Goal: Information Seeking & Learning: Learn about a topic

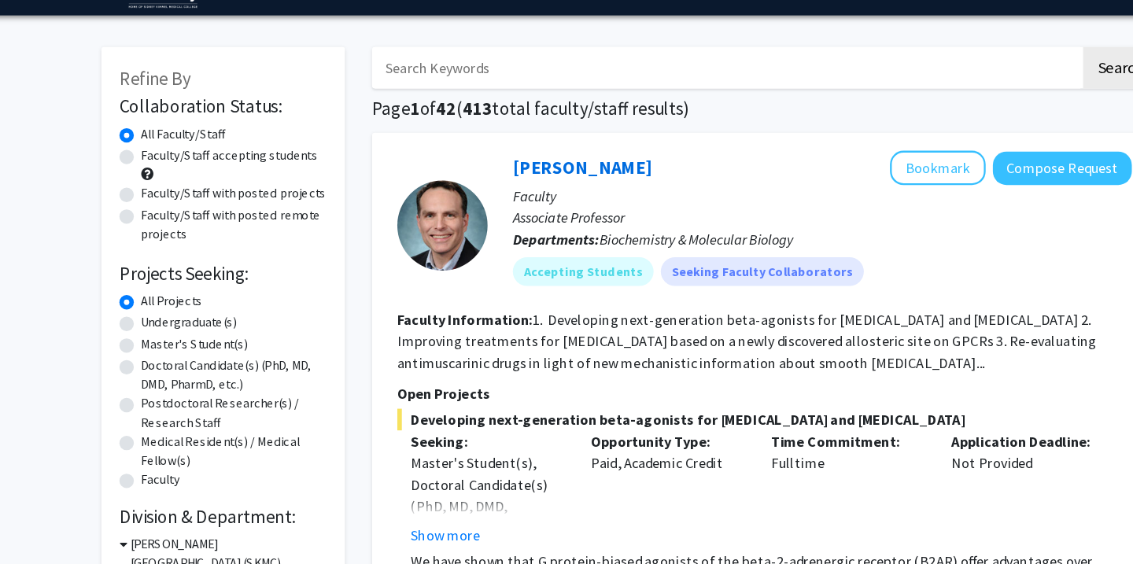
click at [141, 354] on label "Doctoral Candidate(s) (PhD, MD, DMD, PharmD, etc.)" at bounding box center [222, 370] width 162 height 33
click at [141, 354] on input "Doctoral Candidate(s) (PhD, MD, DMD, PharmD, etc.)" at bounding box center [146, 359] width 10 height 10
radio input "true"
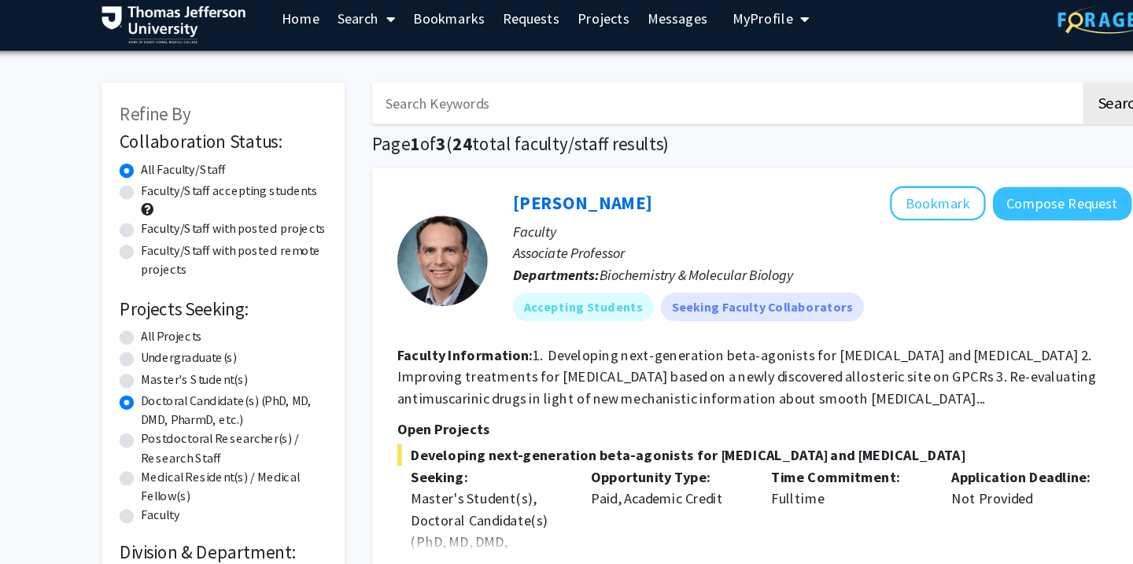
click at [141, 171] on label "Faculty/Staff accepting students" at bounding box center [218, 179] width 154 height 17
click at [141, 171] on input "Faculty/Staff accepting students" at bounding box center [146, 176] width 10 height 10
radio input "true"
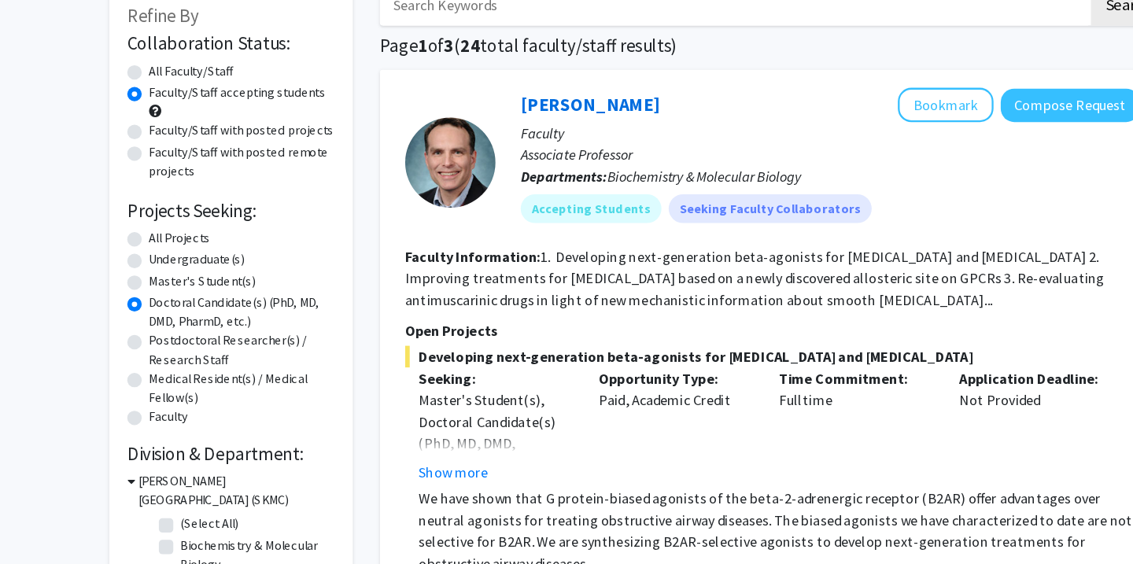
scroll to position [28, 0]
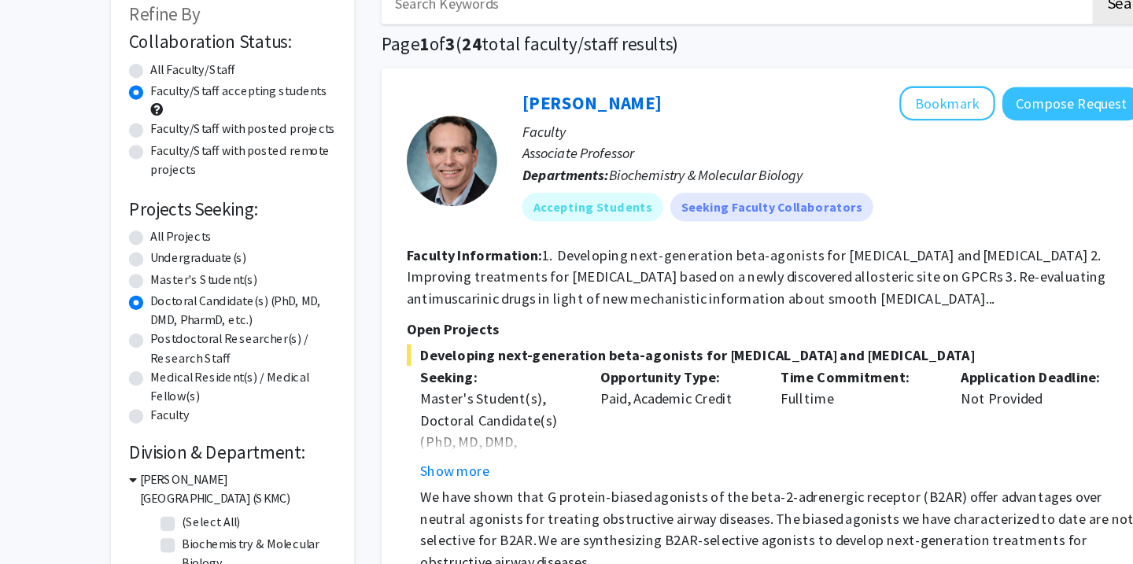
click at [154, 195] on label "Faculty/Staff with posted remote projects" at bounding box center [222, 211] width 162 height 33
click at [151, 195] on input "Faculty/Staff with posted remote projects" at bounding box center [146, 200] width 10 height 10
radio input "true"
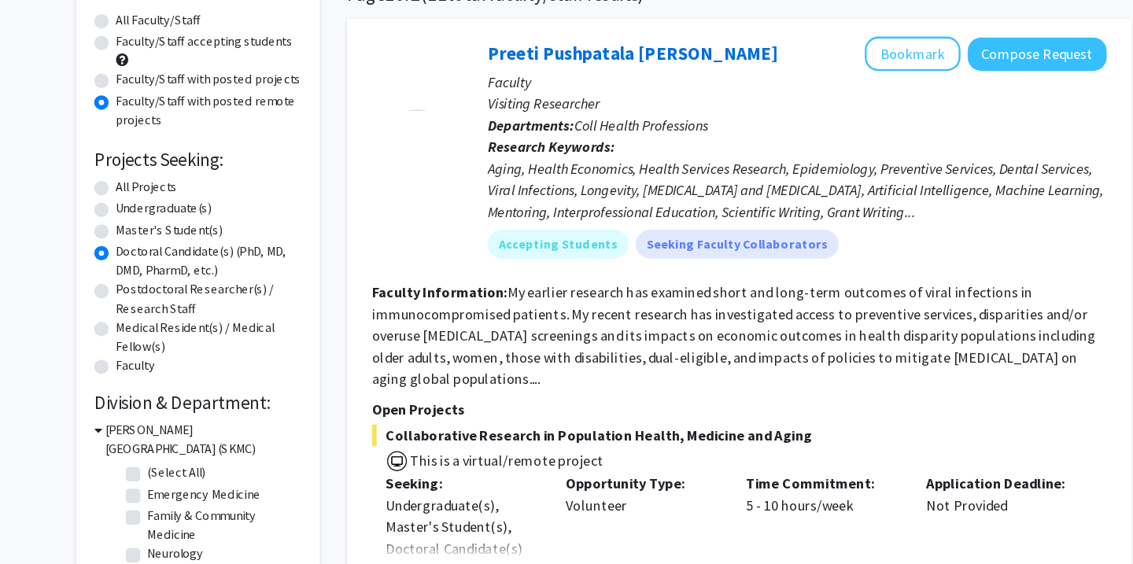
scroll to position [113, 0]
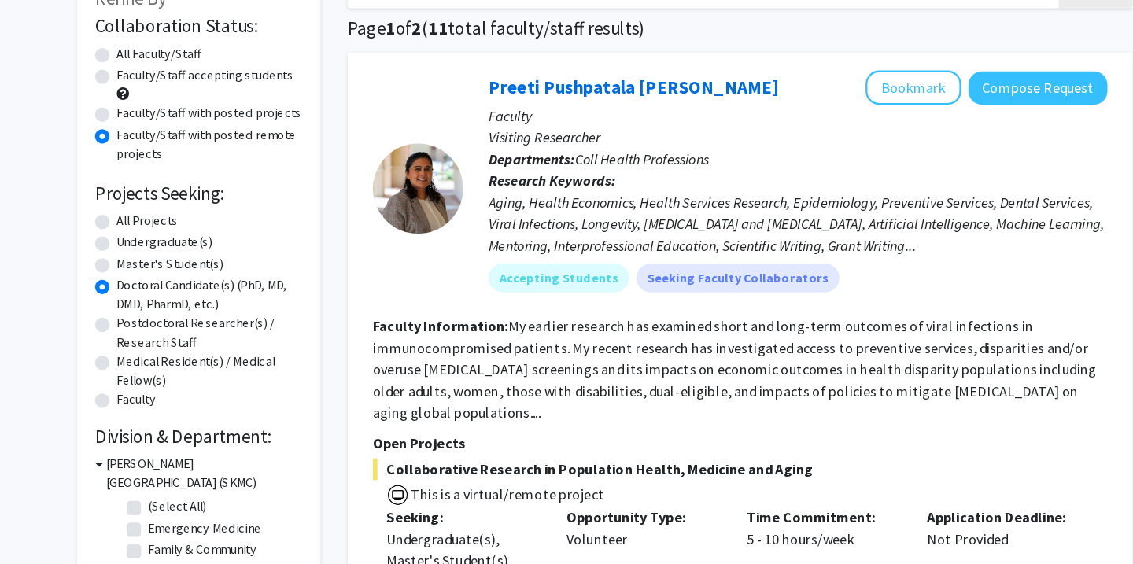
click at [122, 61] on div "Faculty/Staff accepting students" at bounding box center [212, 73] width 181 height 33
click at [141, 67] on label "Faculty/Staff accepting students" at bounding box center [218, 65] width 154 height 17
click at [141, 67] on input "Faculty/Staff accepting students" at bounding box center [146, 62] width 10 height 10
radio input "true"
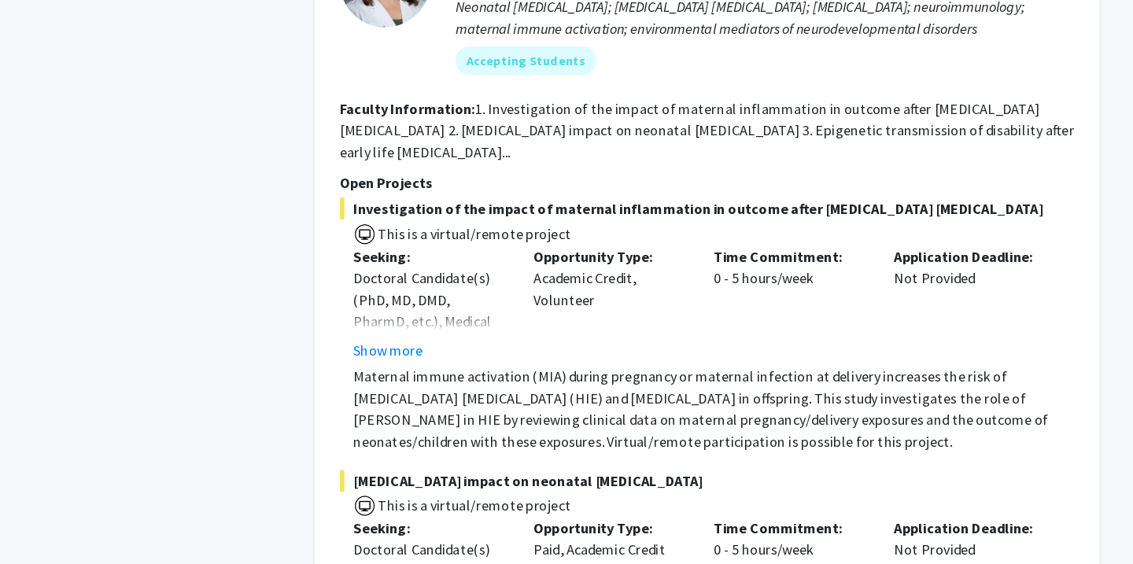
scroll to position [1164, 0]
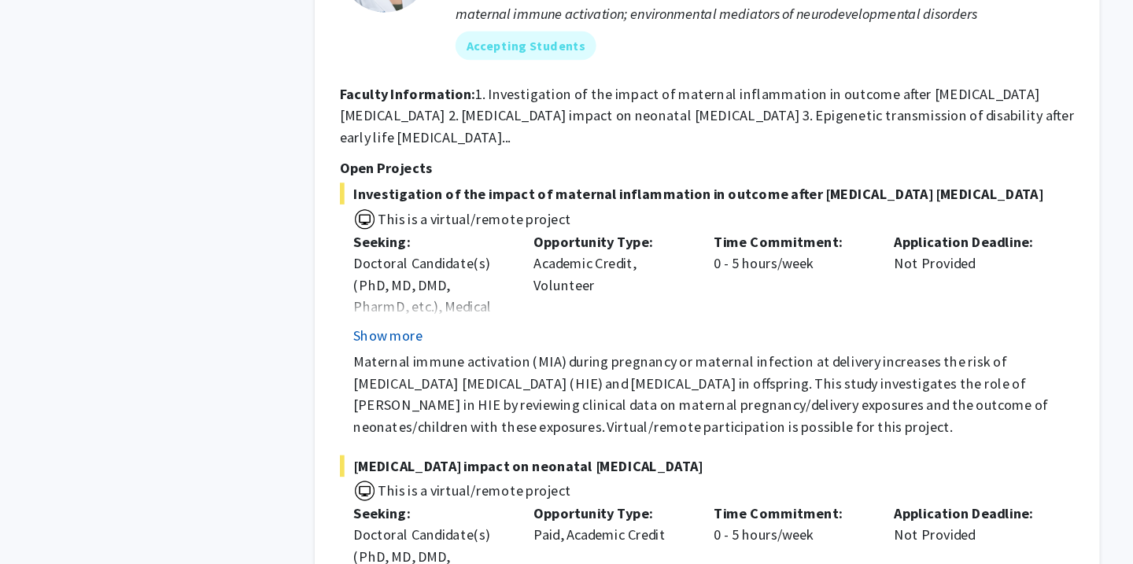
click at [376, 355] on button "Show more" at bounding box center [406, 364] width 61 height 19
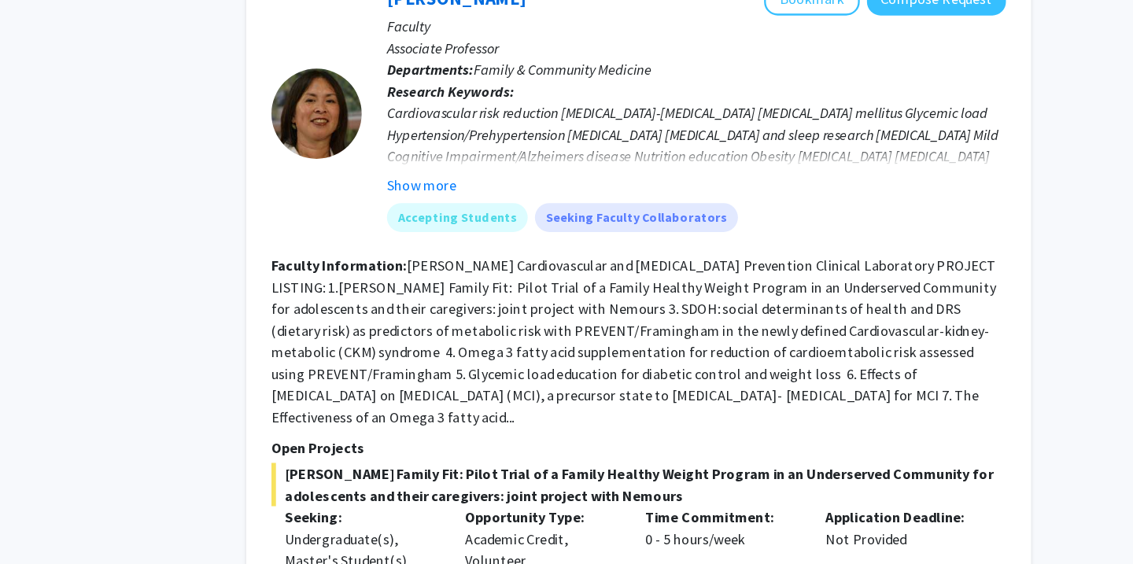
scroll to position [7751, 0]
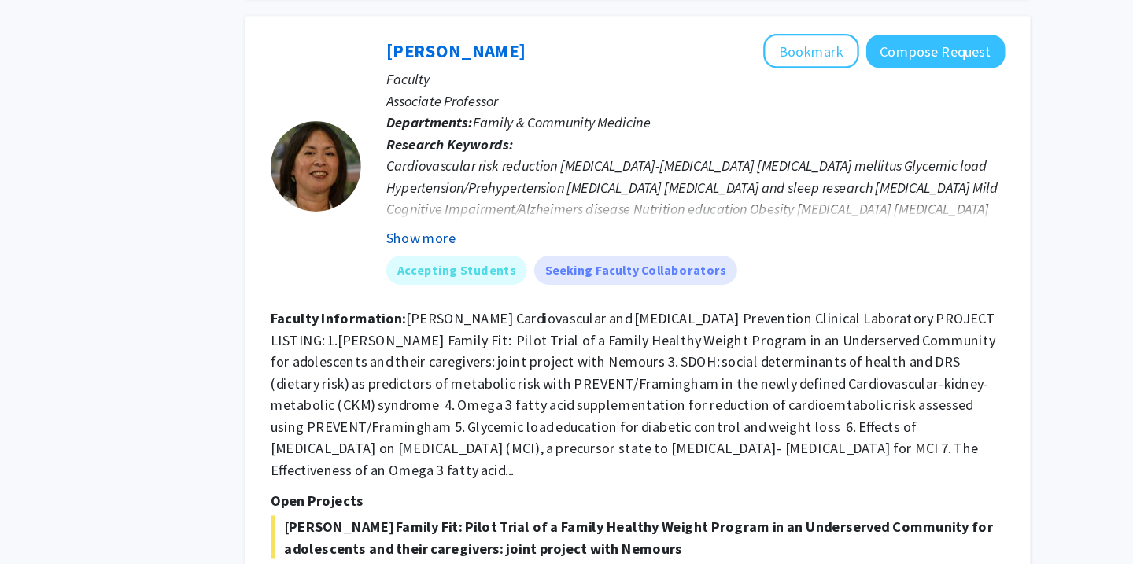
click at [465, 222] on button "Show more" at bounding box center [495, 231] width 61 height 19
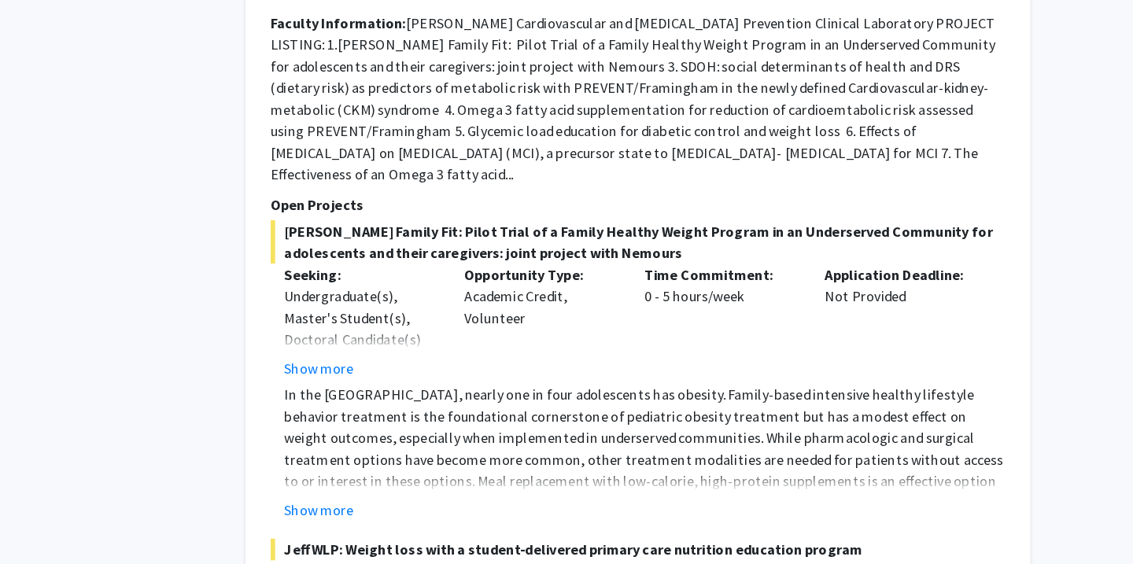
scroll to position [7980, 0]
click at [376, 508] on button "Show more" at bounding box center [406, 517] width 61 height 19
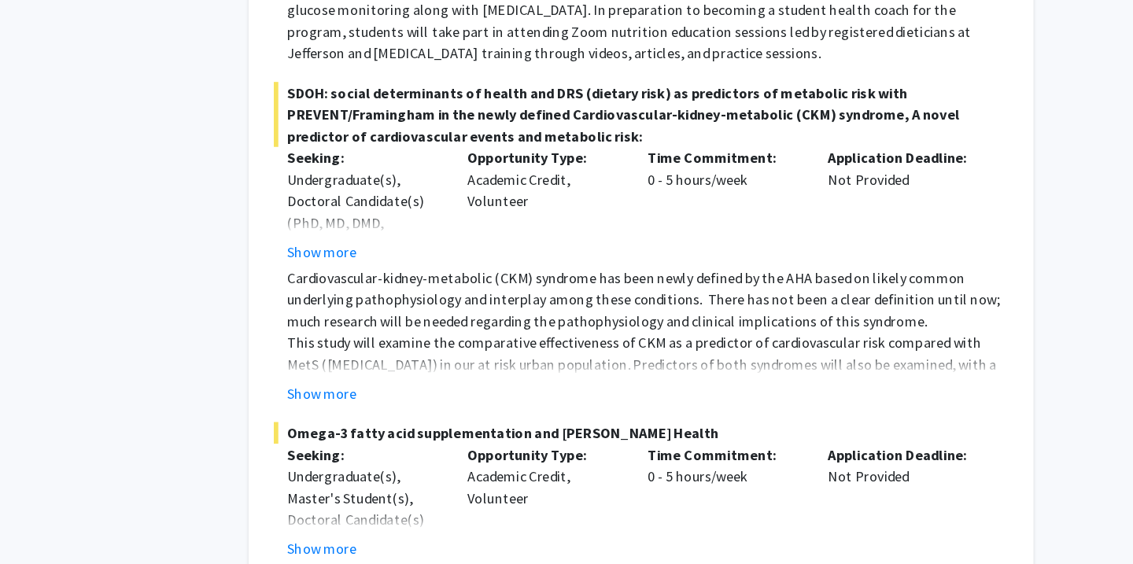
scroll to position [8960, 0]
click at [376, 405] on button "Show more" at bounding box center [406, 414] width 61 height 19
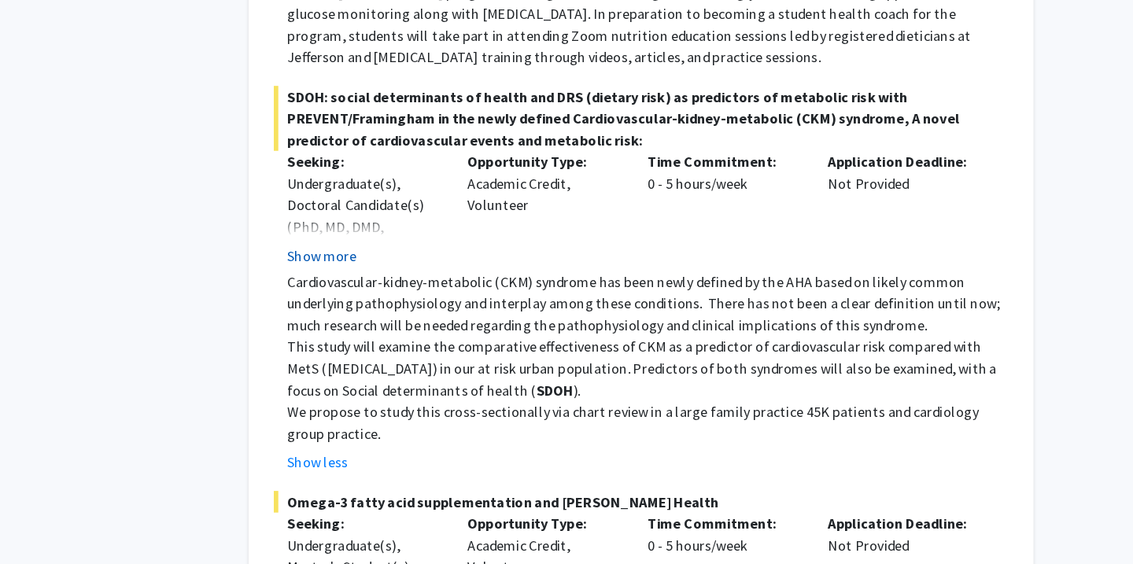
click at [376, 282] on button "Show more" at bounding box center [406, 291] width 61 height 19
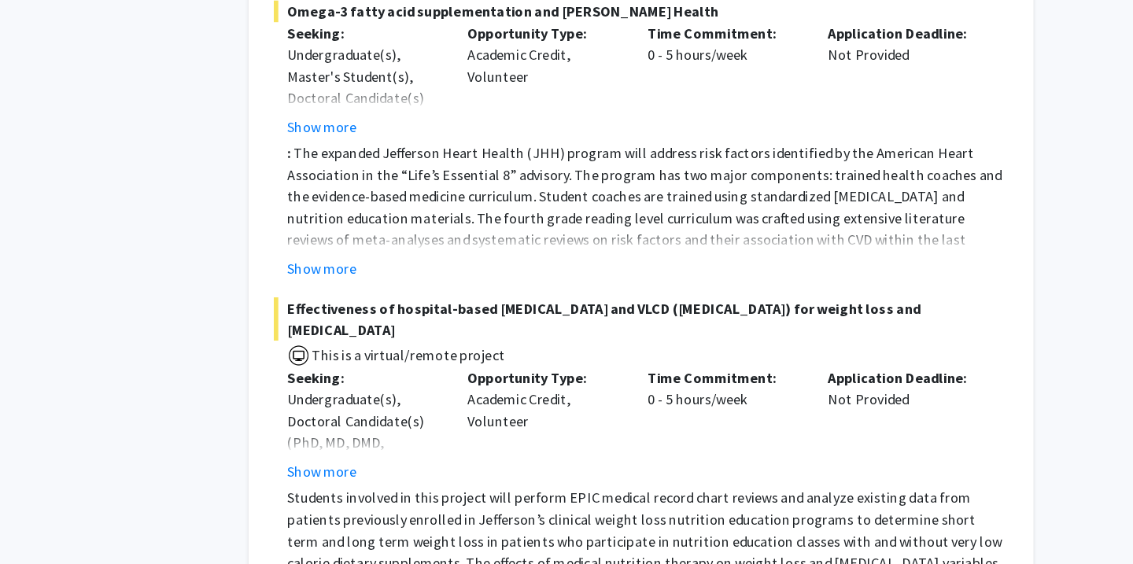
scroll to position [9443, 0]
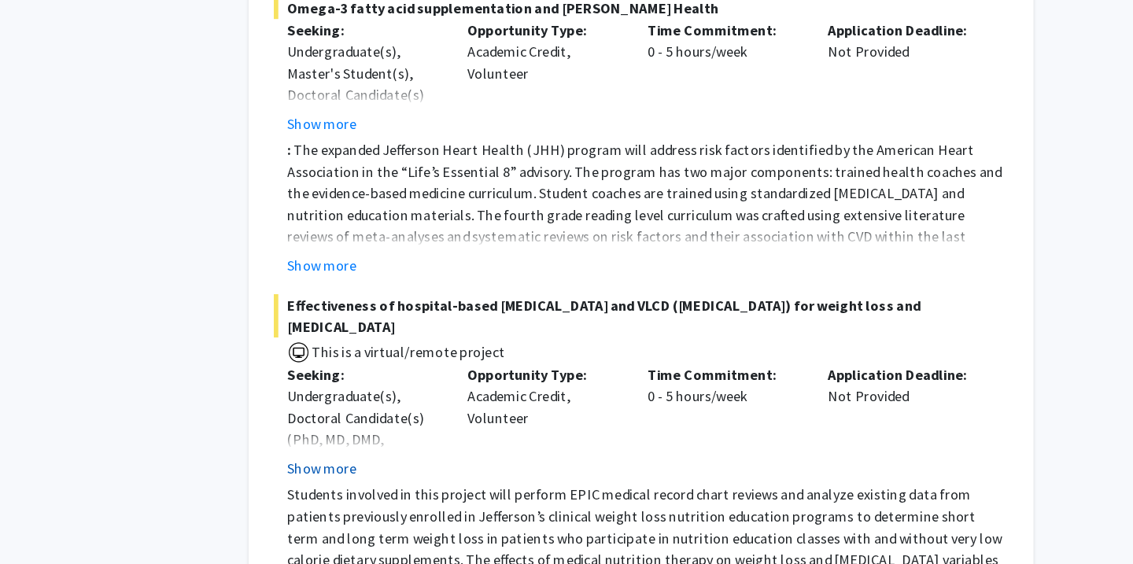
click at [376, 471] on button "Show more" at bounding box center [406, 480] width 61 height 19
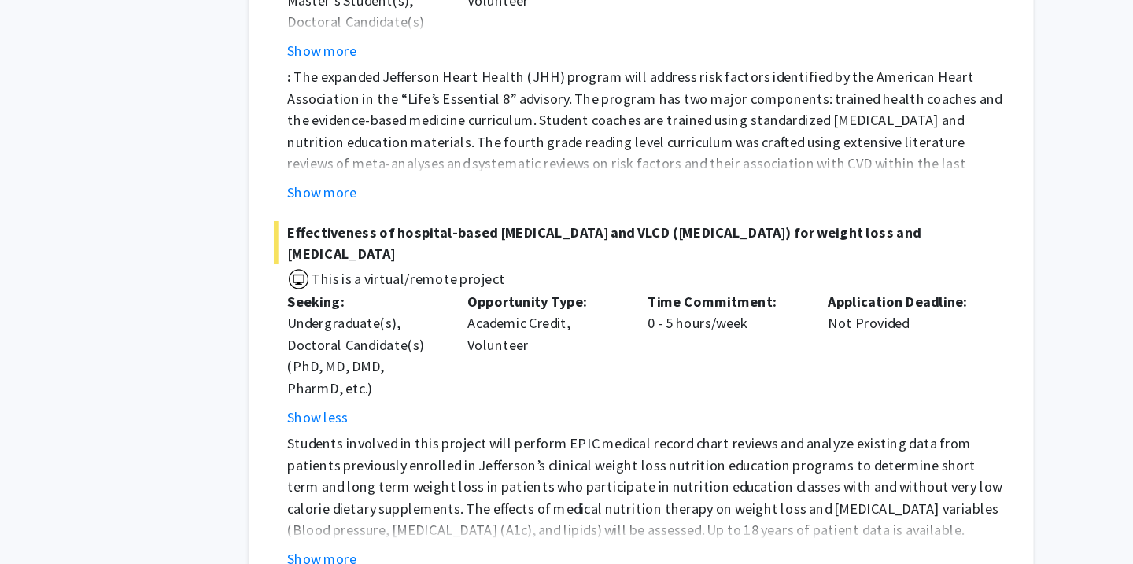
scroll to position [9529, 0]
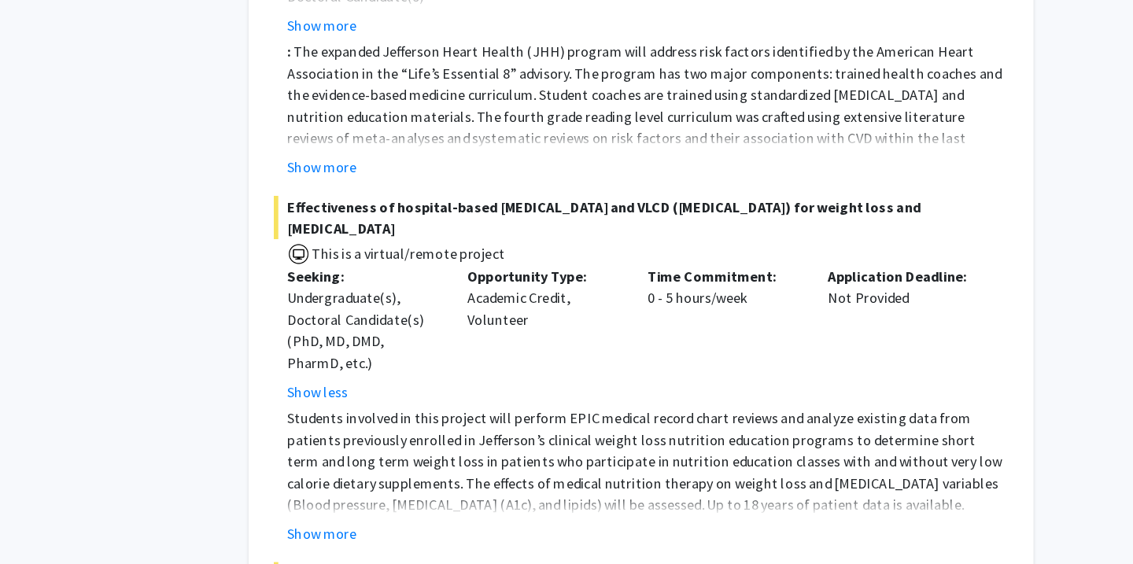
click at [364, 386] on fg-project-list "[PERSON_NAME] Family Fit: Pilot Trial of a Family Healthy Weight Program in an …" at bounding box center [684, 149] width 641 height 2867
click at [376, 528] on button "Show more" at bounding box center [406, 537] width 61 height 19
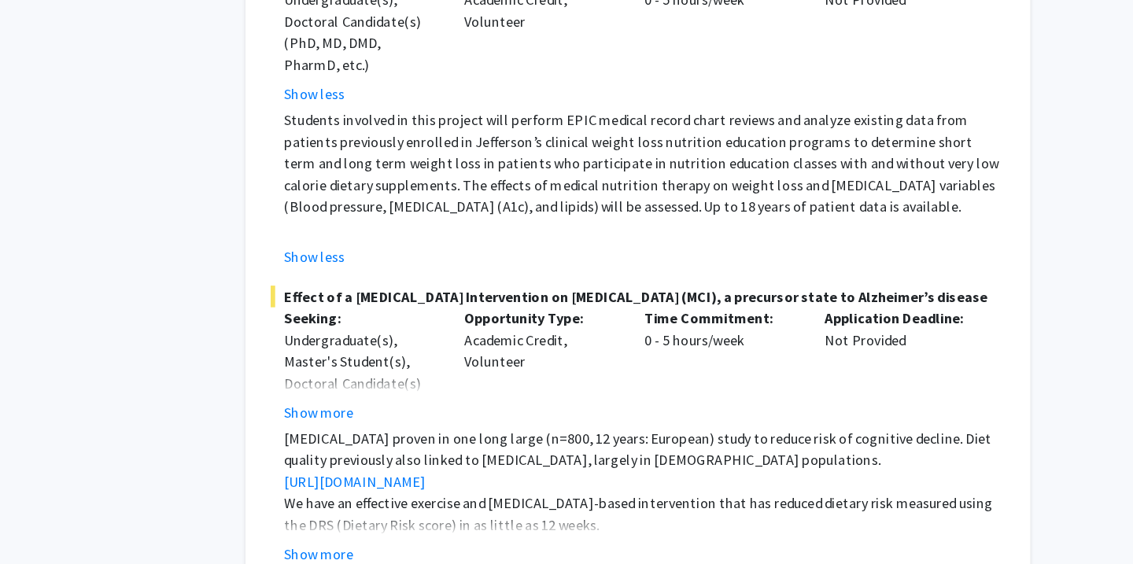
scroll to position [9791, 0]
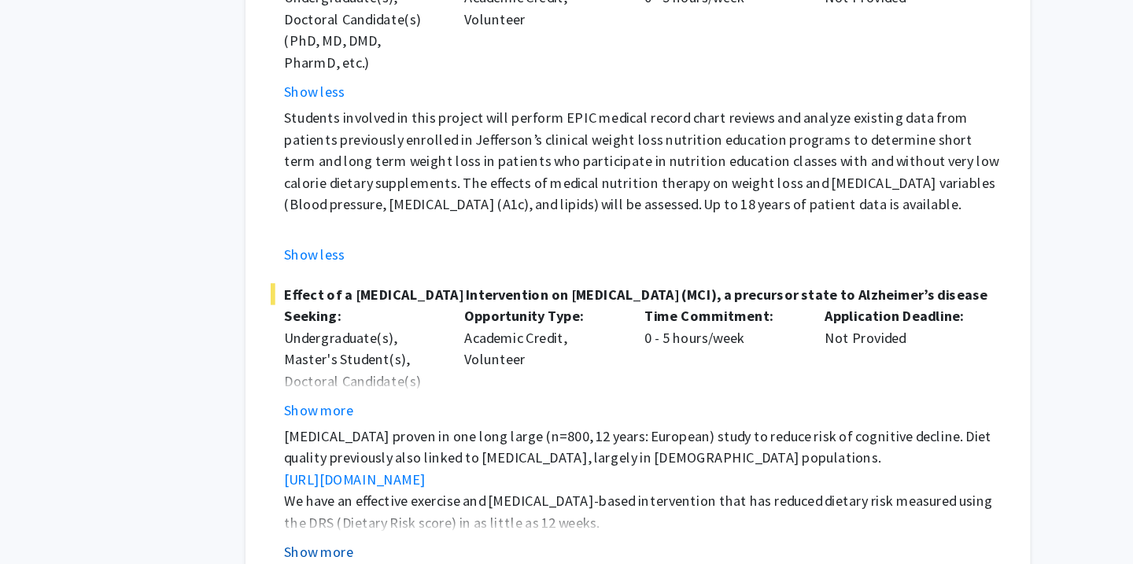
click at [376, 544] on button "Show more" at bounding box center [406, 553] width 61 height 19
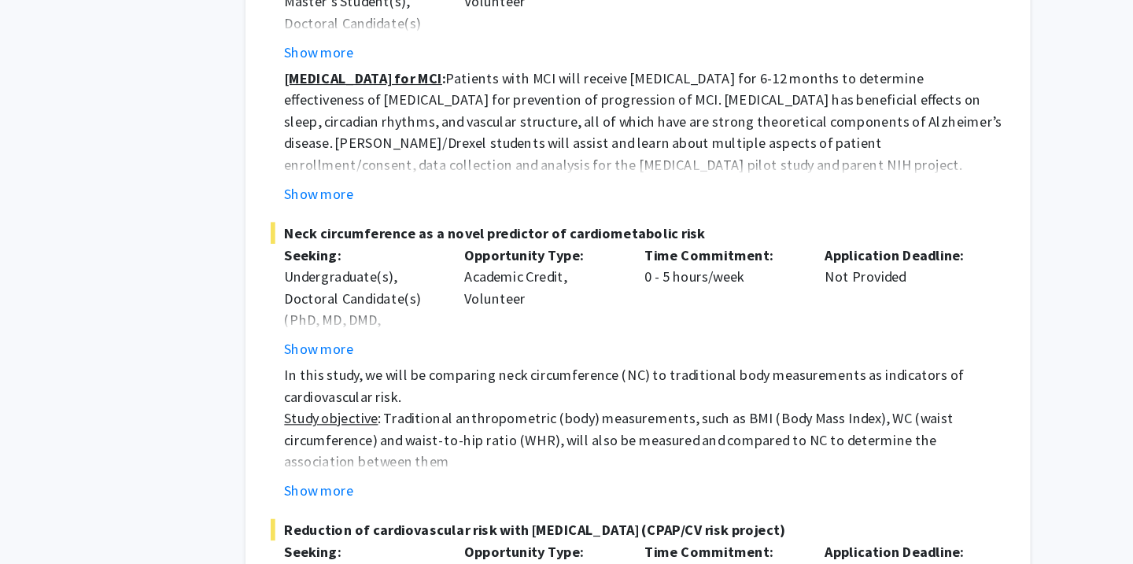
scroll to position [10499, 0]
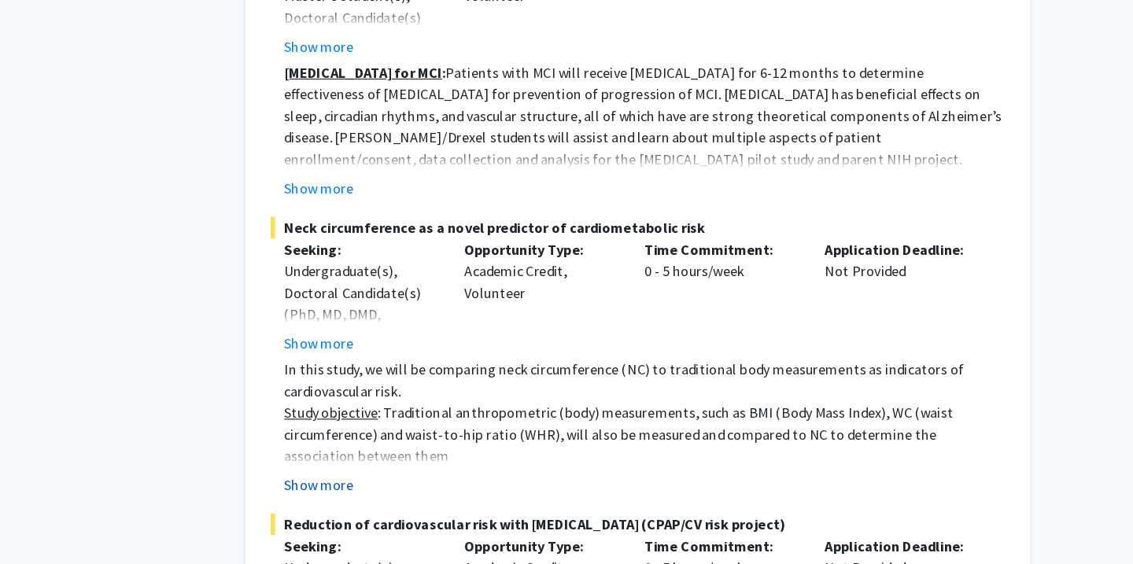
click at [376, 486] on button "Show more" at bounding box center [406, 495] width 61 height 19
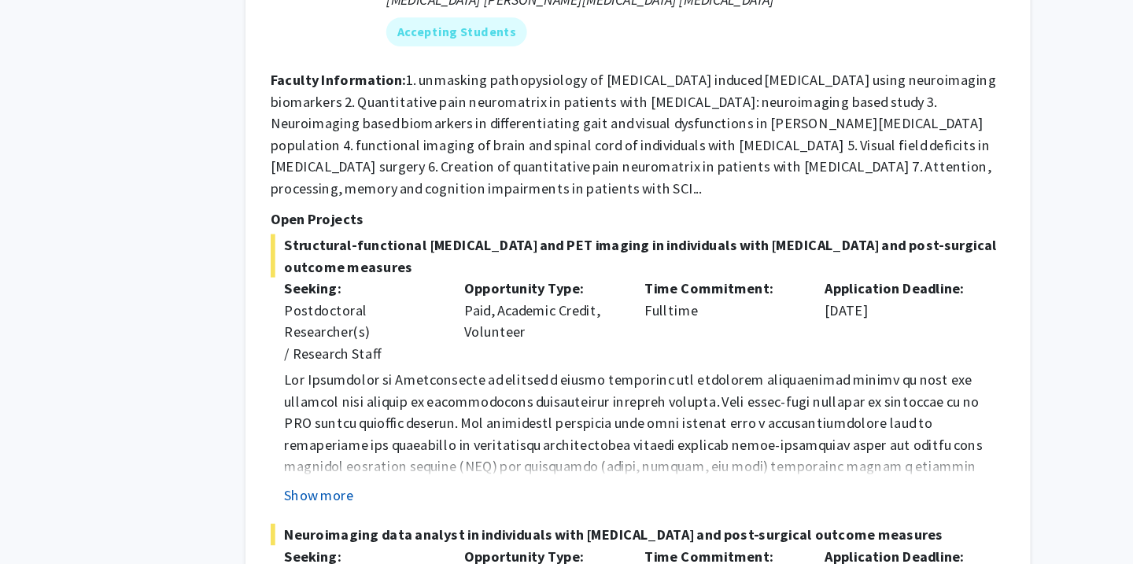
click at [376, 494] on button "Show more" at bounding box center [406, 503] width 61 height 19
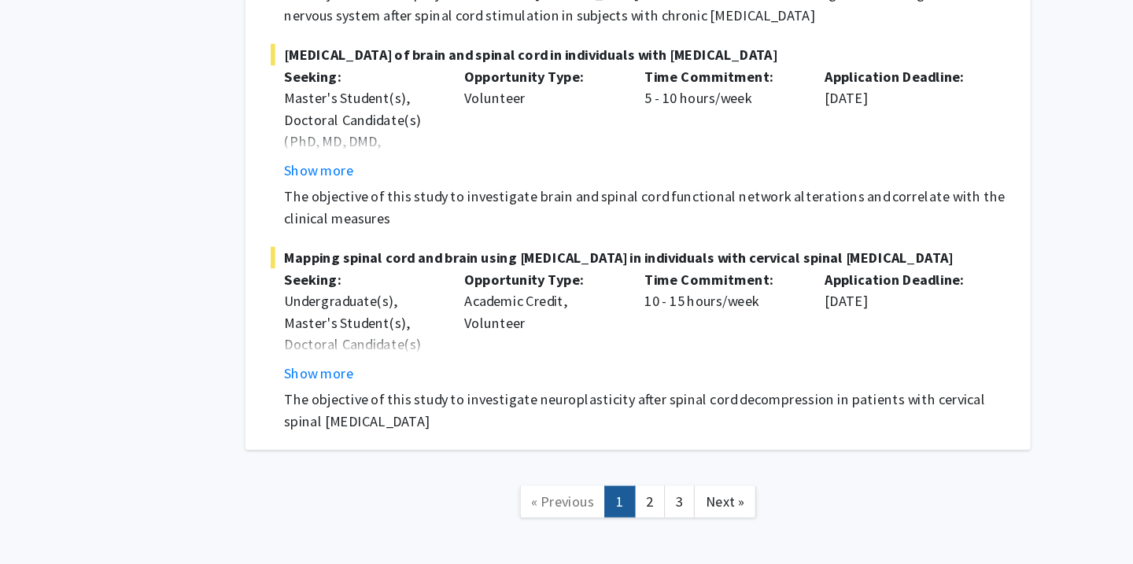
scroll to position [12485, 0]
click at [592, 496] on link "2" at bounding box center [695, 510] width 27 height 28
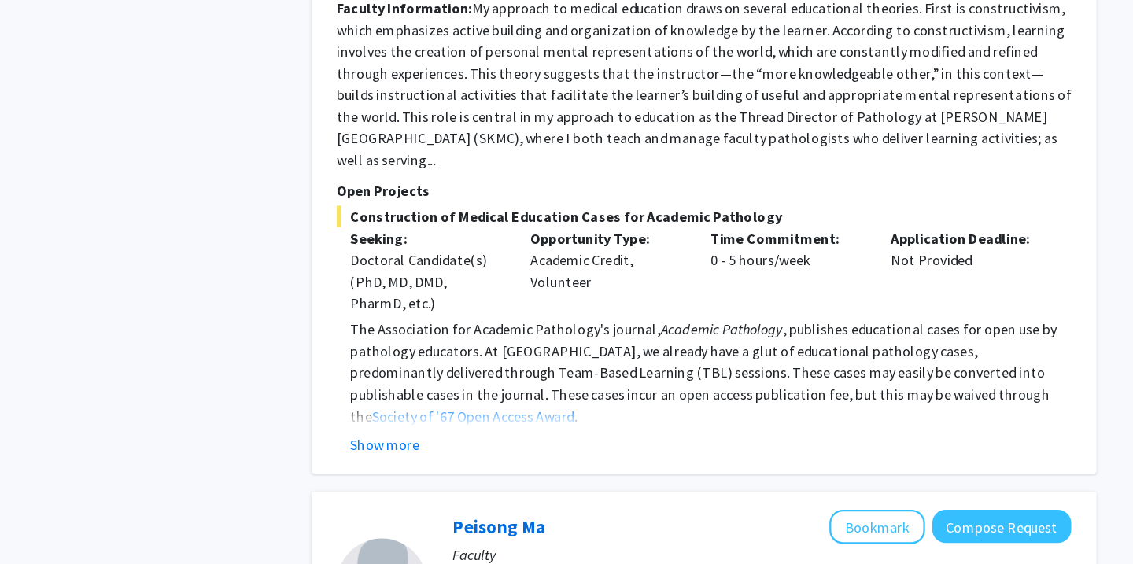
scroll to position [1414, 0]
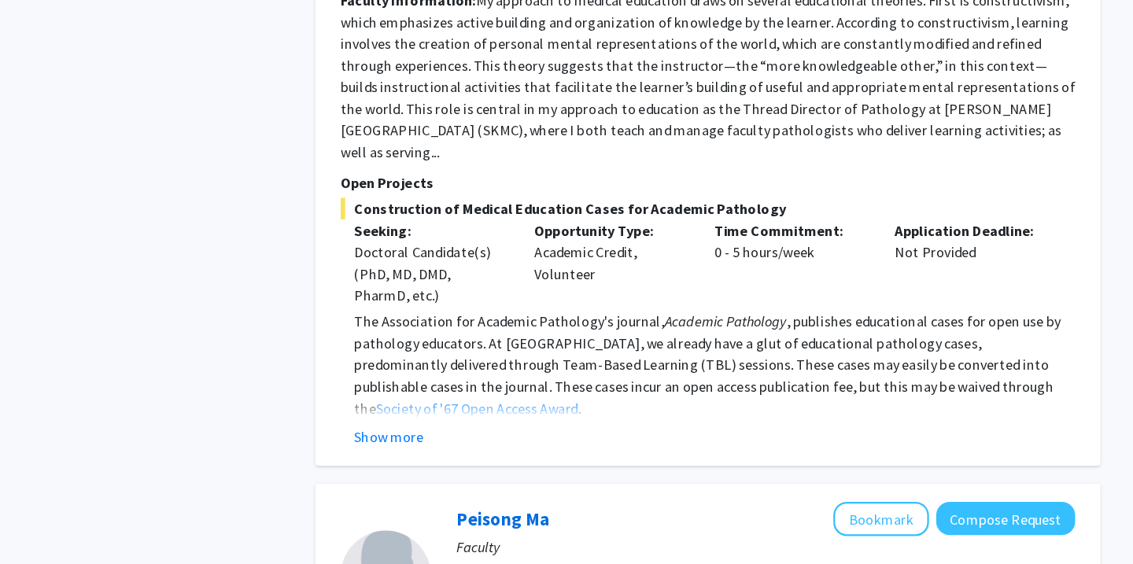
click at [376, 422] on p at bounding box center [690, 431] width 629 height 19
click at [376, 428] on button "Show more" at bounding box center [406, 437] width 61 height 19
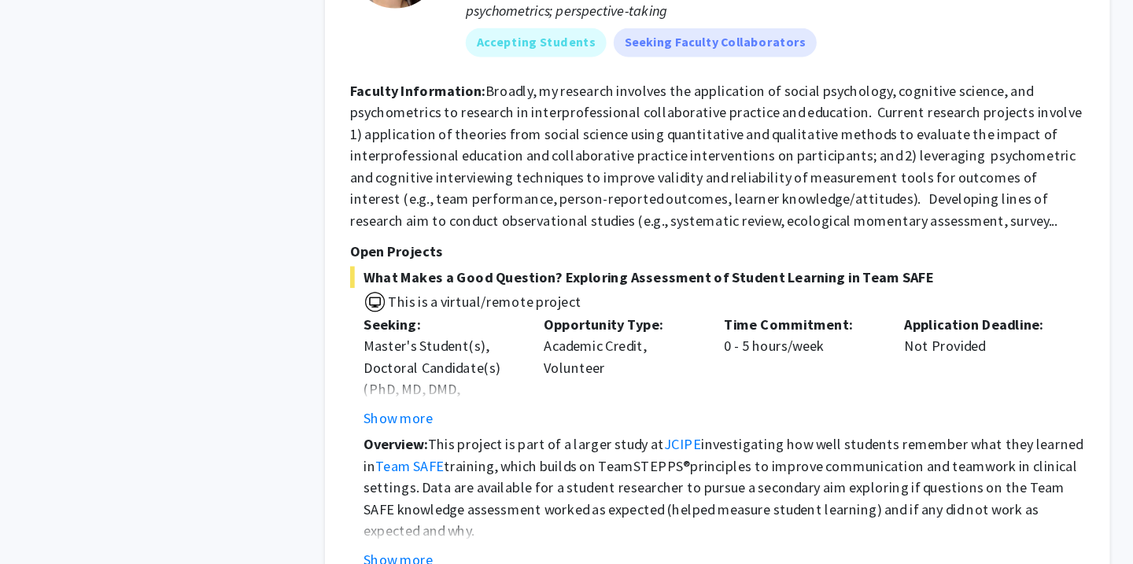
scroll to position [3198, 0]
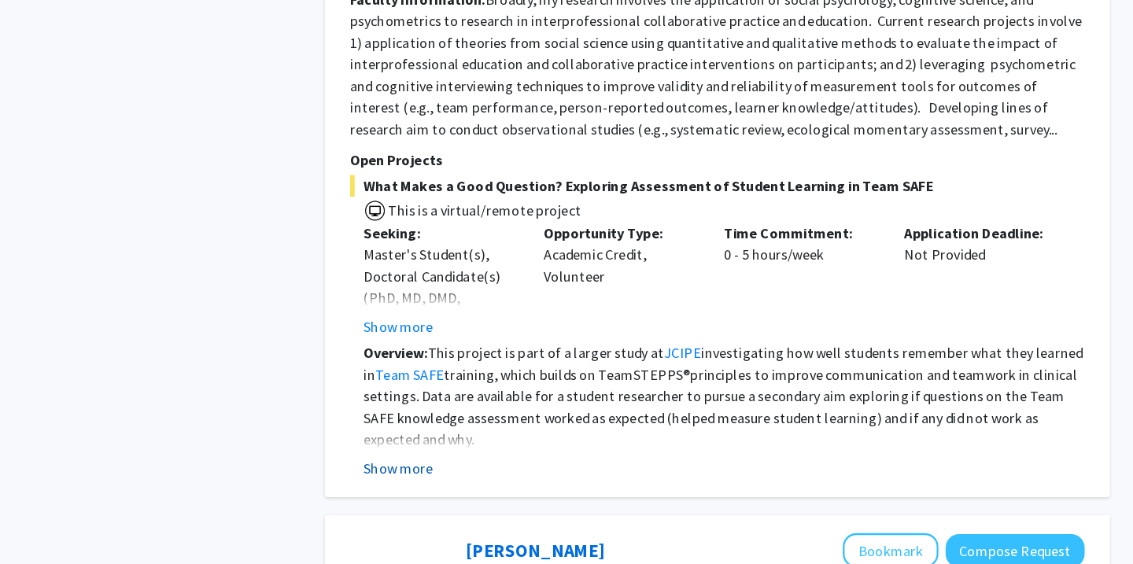
click at [376, 471] on button "Show more" at bounding box center [406, 480] width 61 height 19
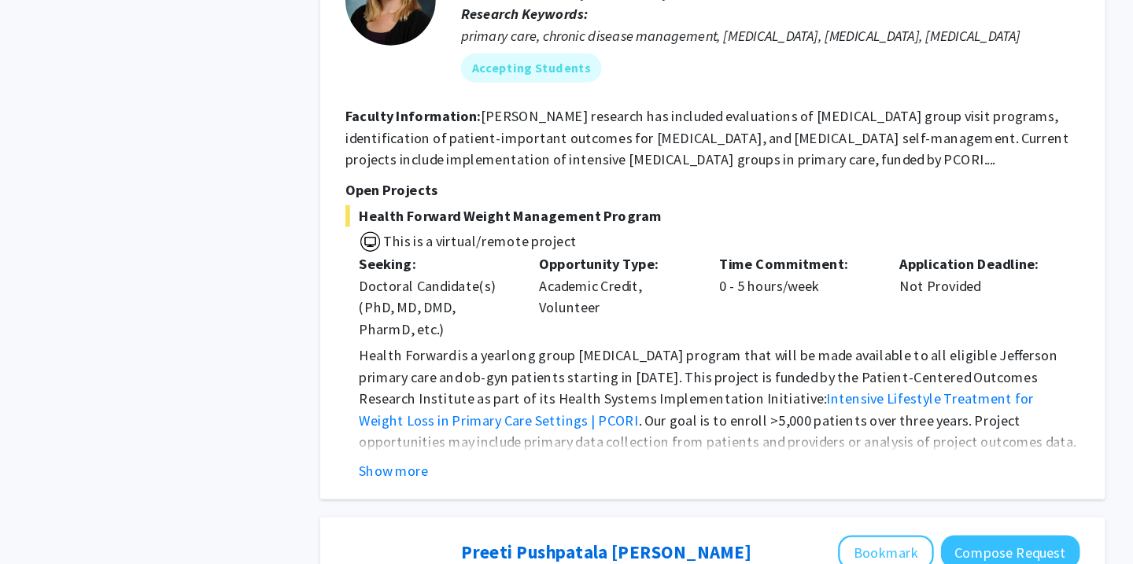
scroll to position [4033, 0]
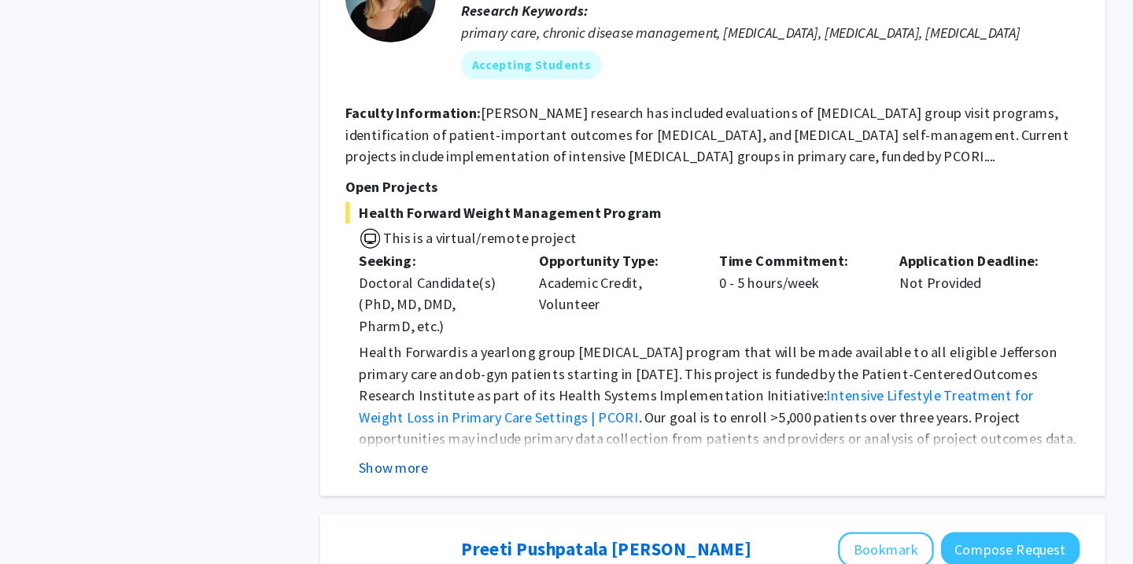
click at [376, 471] on button "Show more" at bounding box center [406, 480] width 61 height 19
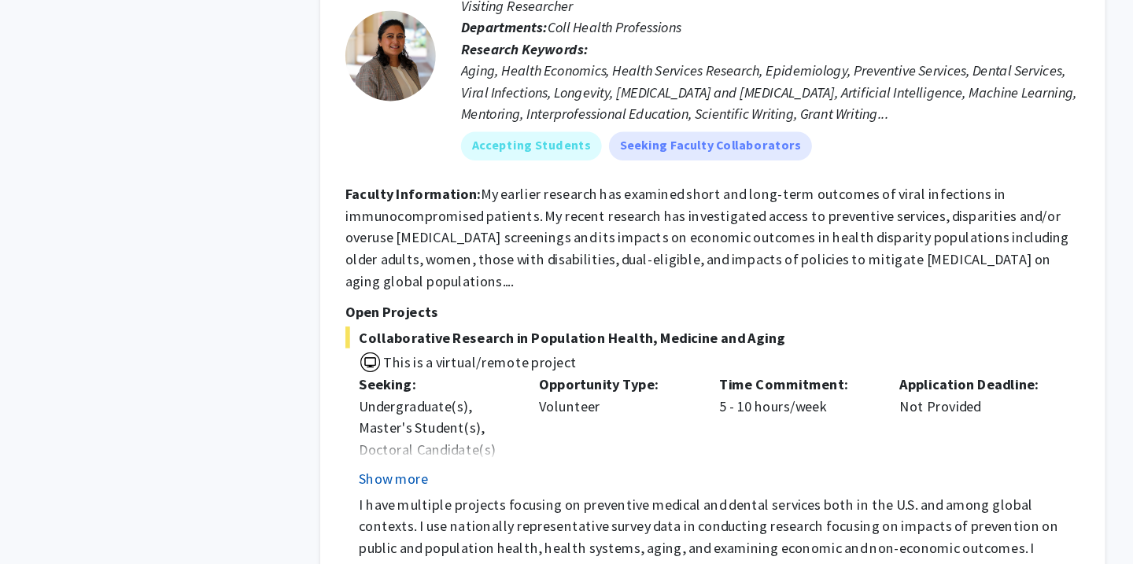
scroll to position [4589, 0]
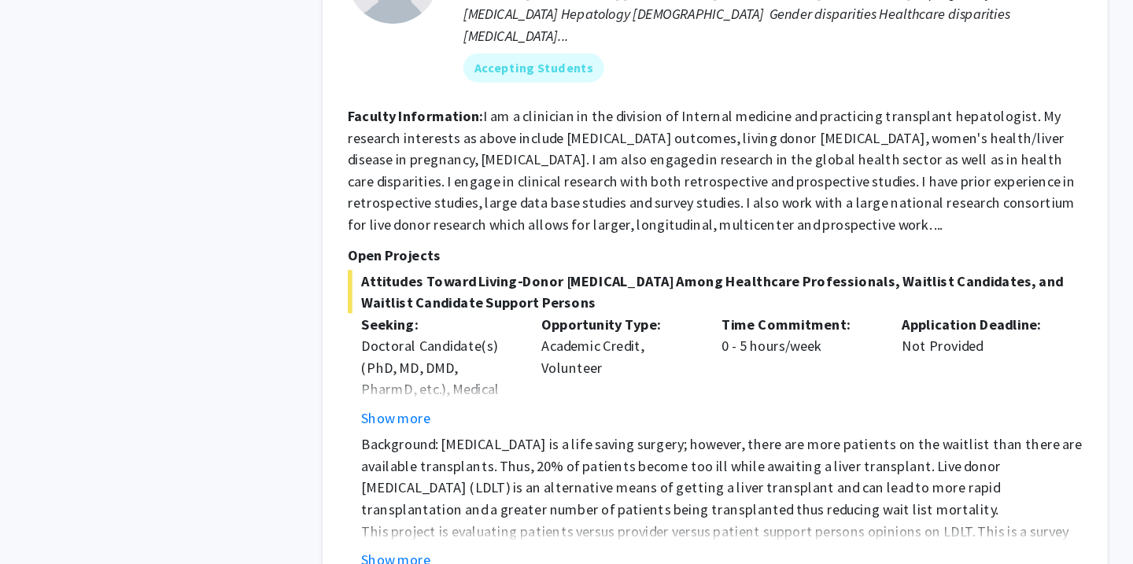
scroll to position [5407, 0]
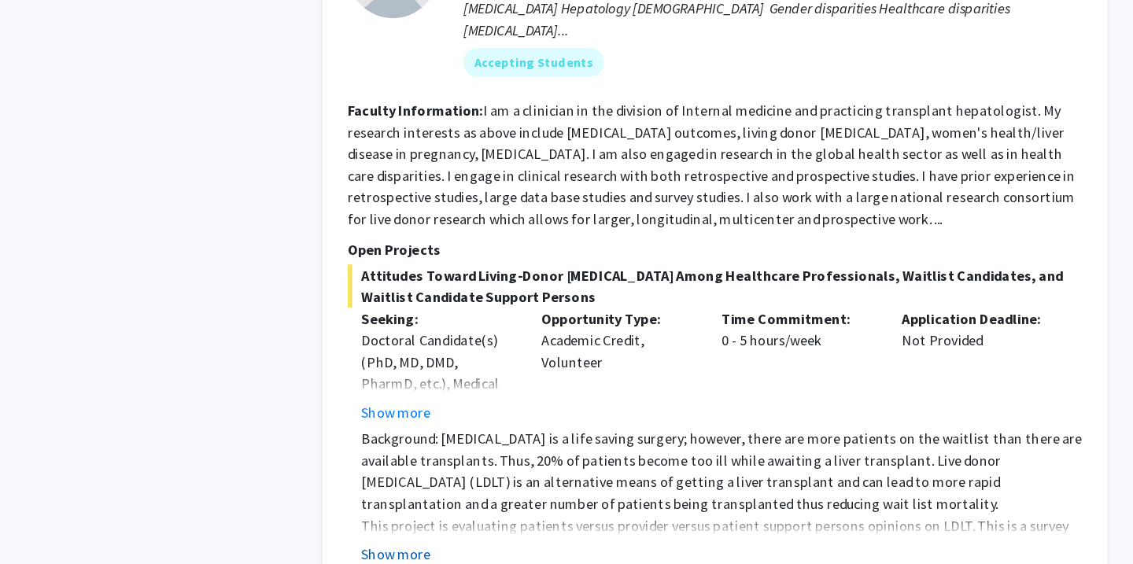
click at [376, 546] on button "Show more" at bounding box center [406, 555] width 61 height 19
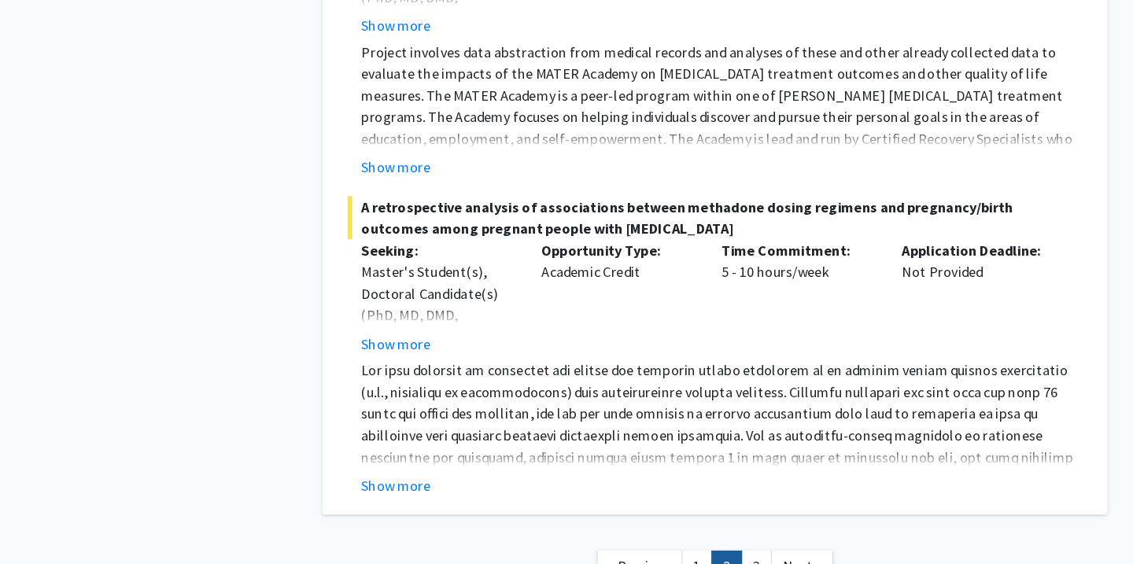
scroll to position [7450, 0]
click at [592, 552] on link "3" at bounding box center [721, 566] width 27 height 28
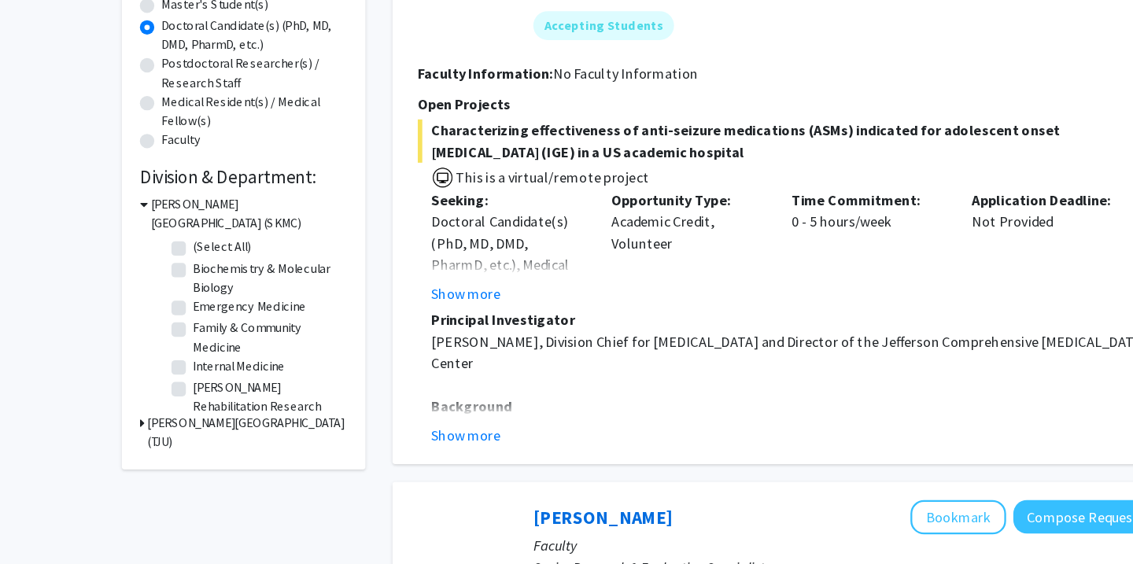
scroll to position [276, 0]
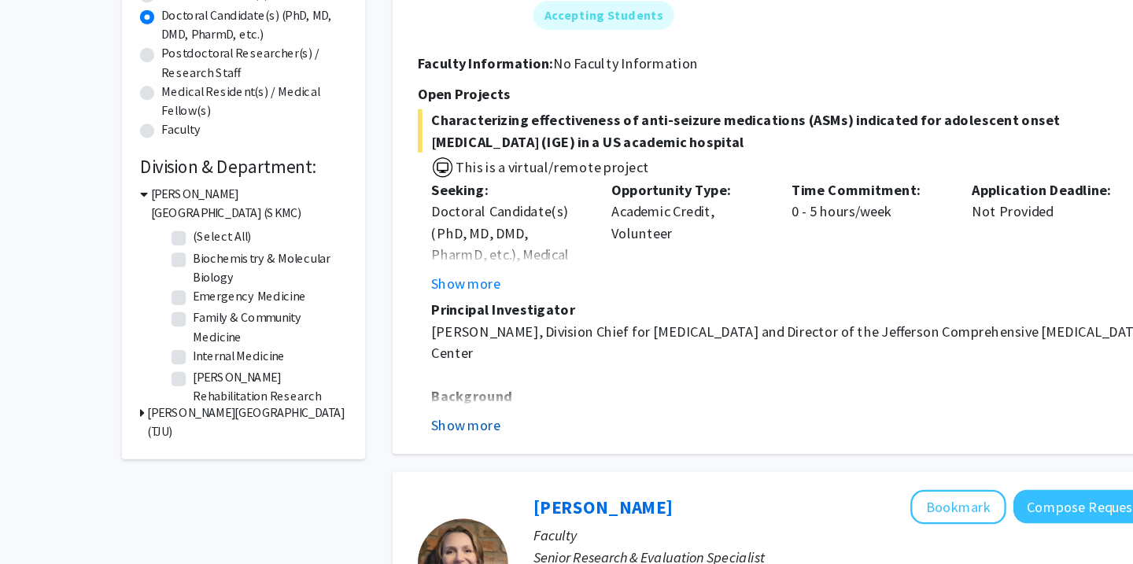
click at [421, 434] on button "Show more" at bounding box center [406, 443] width 61 height 19
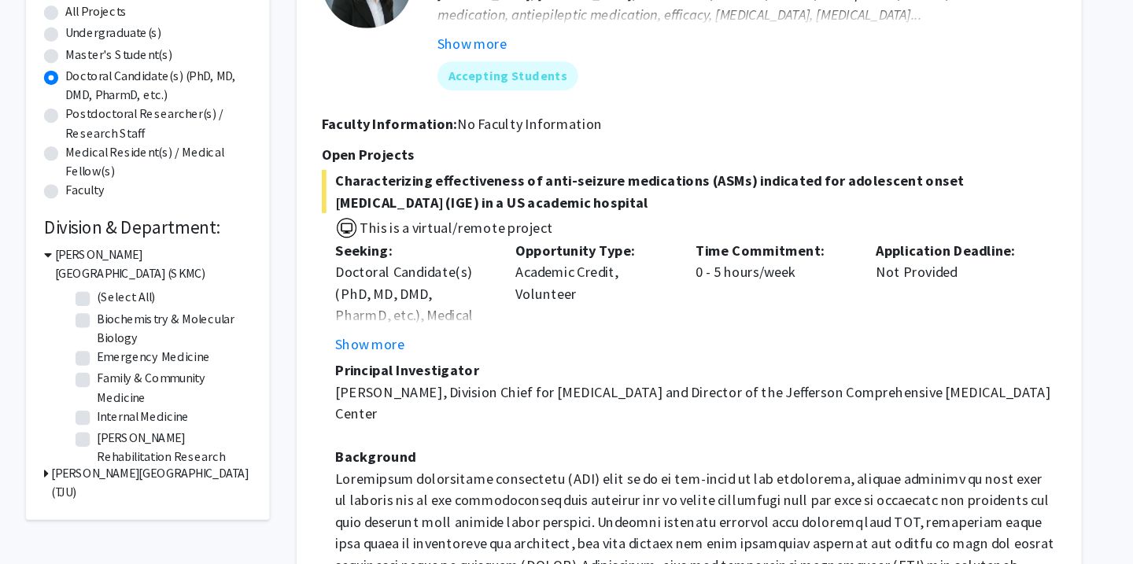
scroll to position [228, 0]
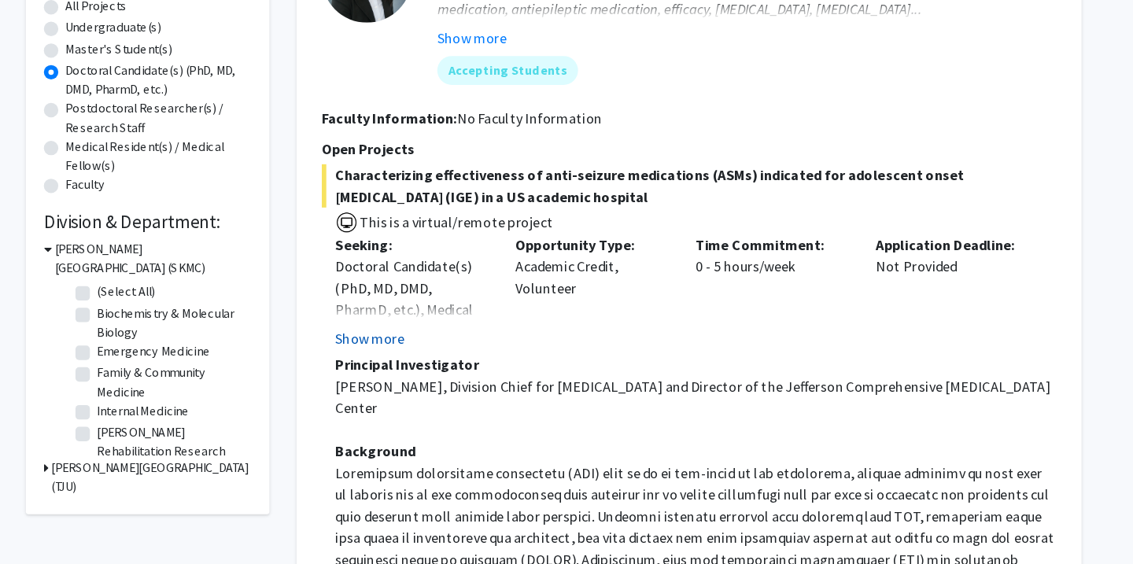
click at [376, 358] on button "Show more" at bounding box center [406, 367] width 61 height 19
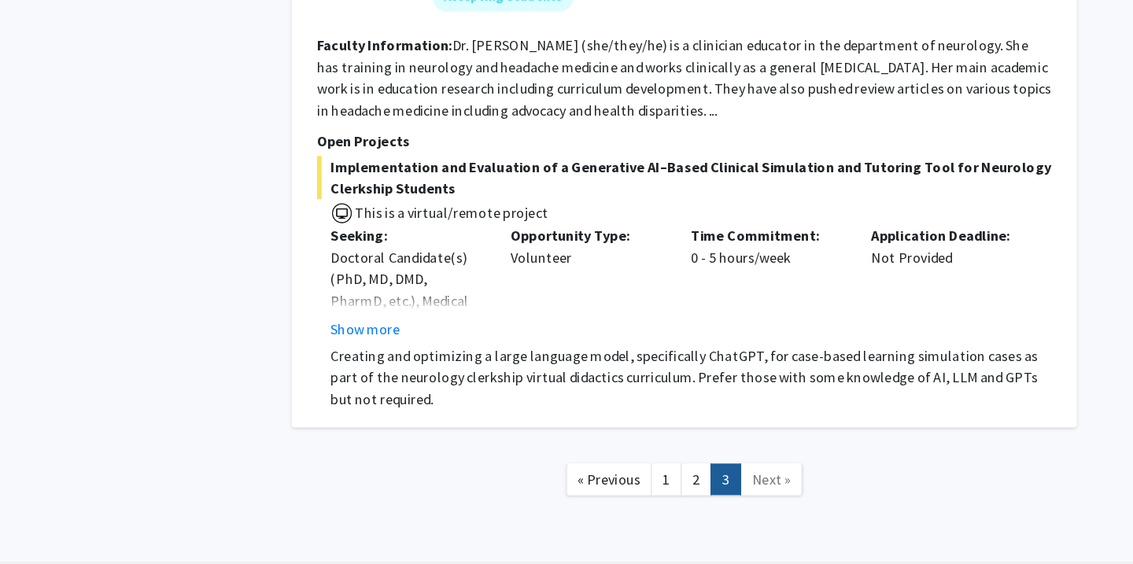
scroll to position [2133, 0]
